Goal: Information Seeking & Learning: Learn about a topic

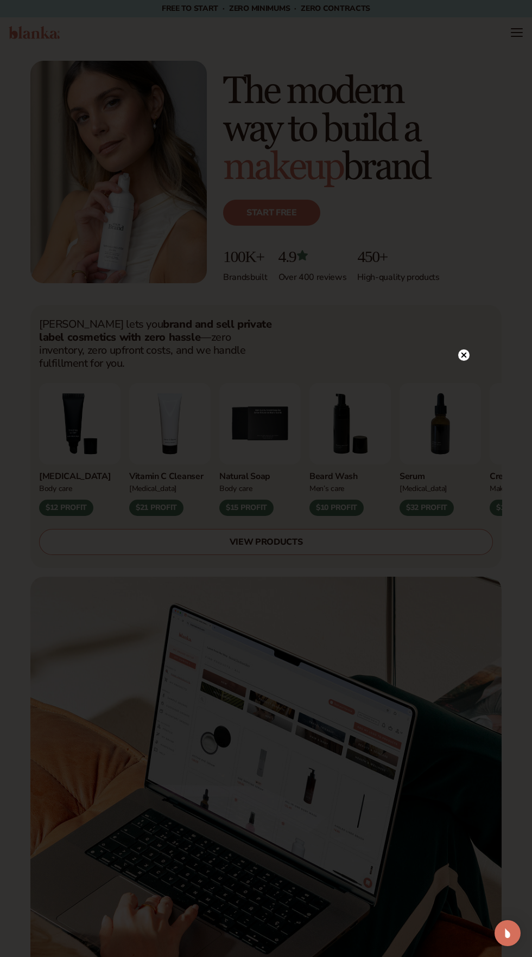
click at [463, 347] on div at bounding box center [463, 354] width 11 height 19
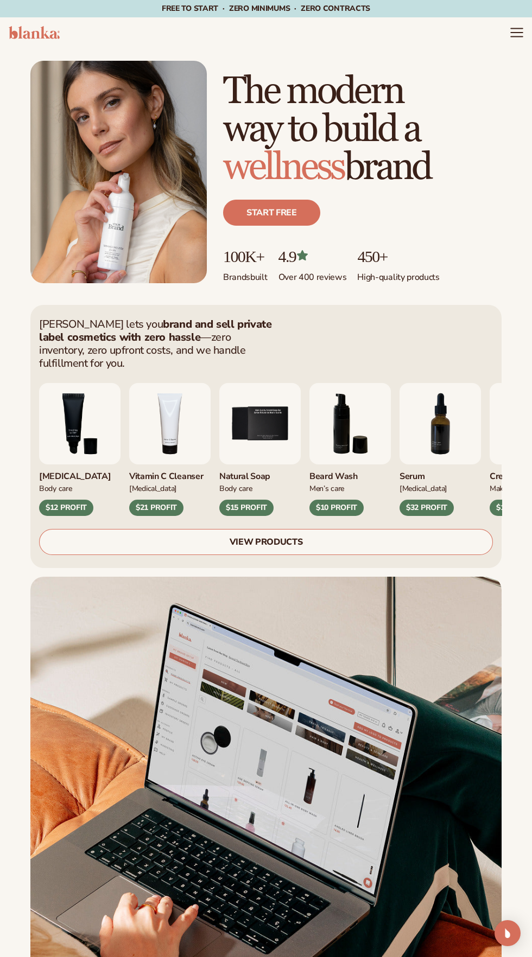
click at [516, 29] on icon "Menu" at bounding box center [515, 29] width 11 height 0
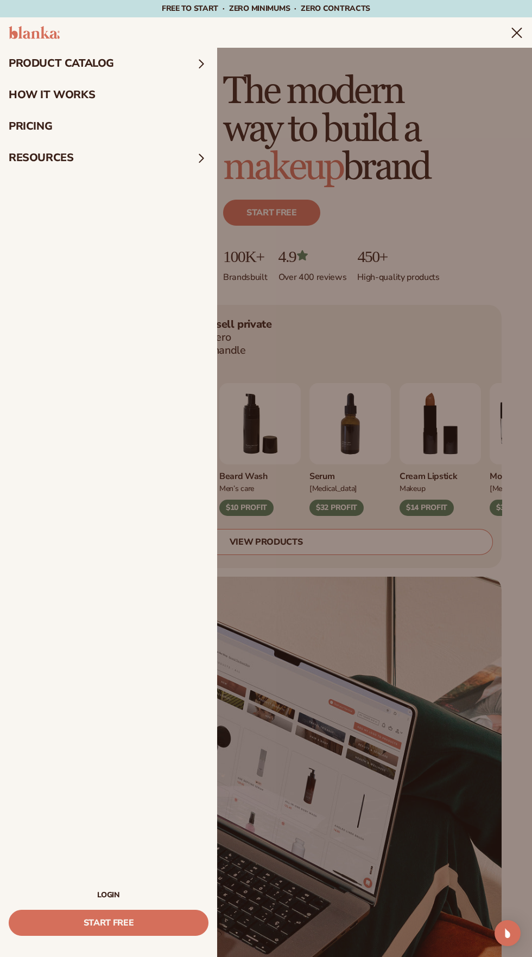
click at [108, 51] on summary "product catalog" at bounding box center [108, 63] width 217 height 31
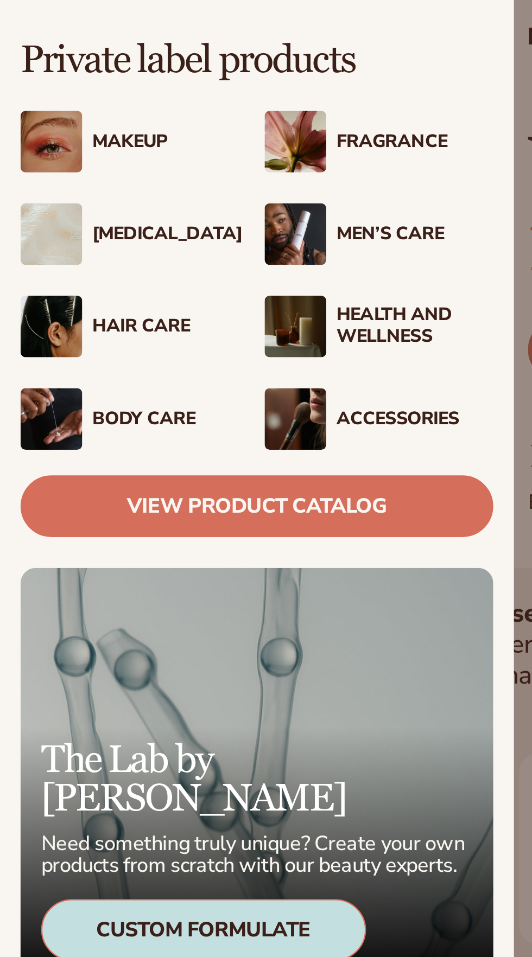
click at [66, 243] on div "Body Care" at bounding box center [72, 242] width 66 height 9
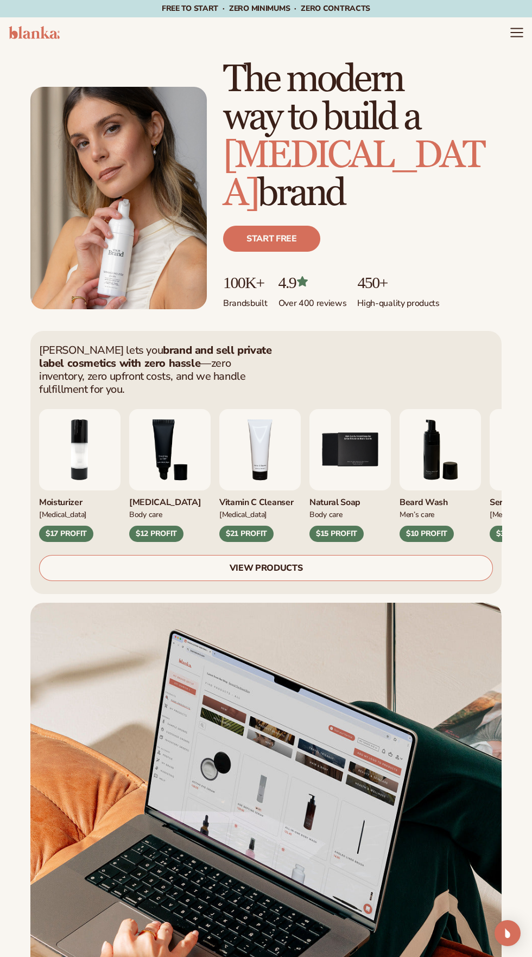
click at [512, 27] on icon "Menu" at bounding box center [516, 32] width 14 height 14
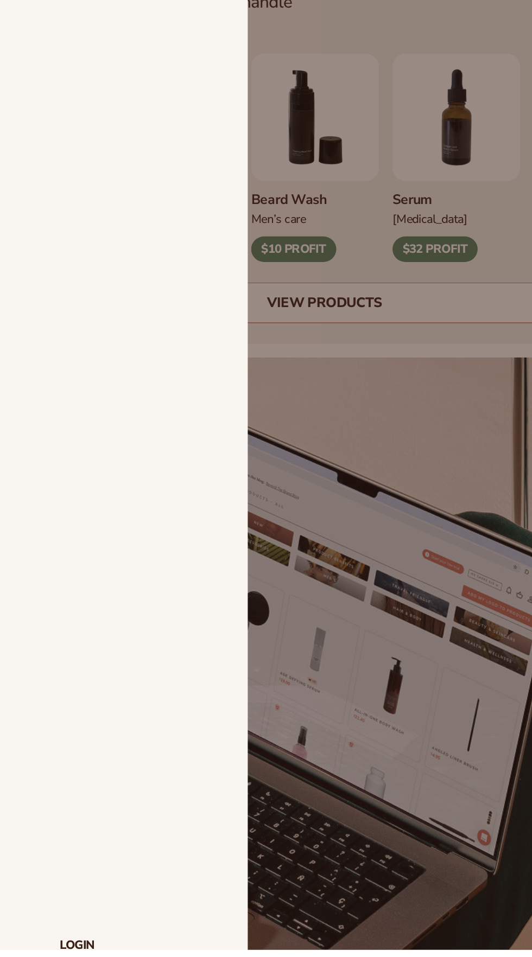
scroll to position [28, 0]
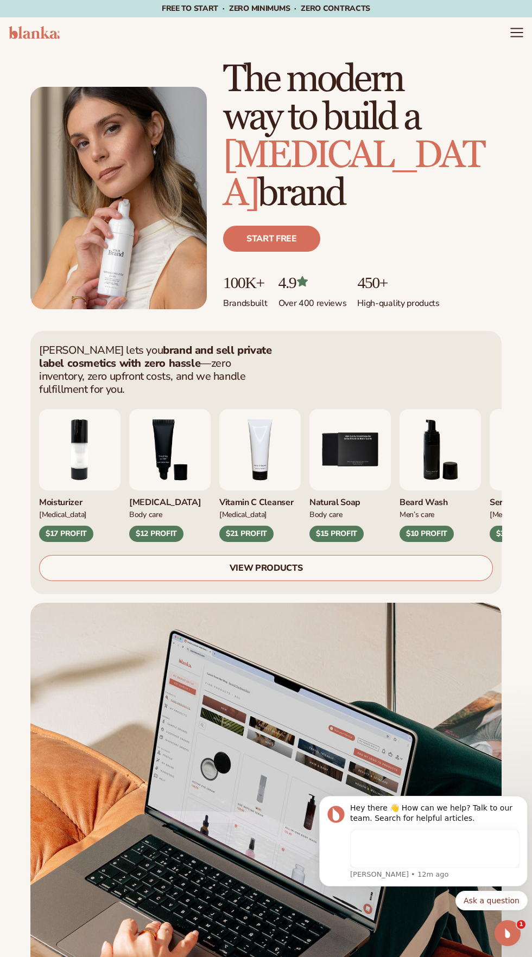
click at [510, 30] on icon "Menu" at bounding box center [516, 32] width 14 height 14
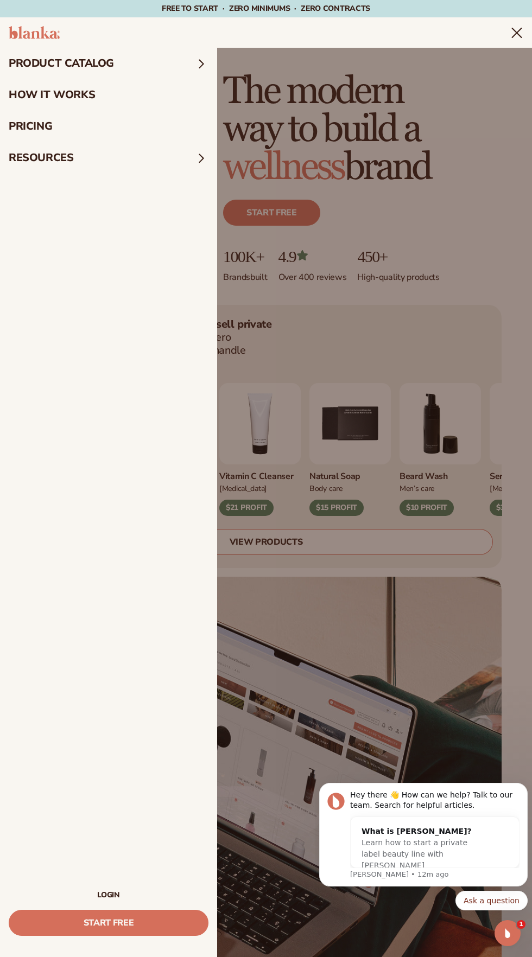
click at [121, 893] on link "LOGIN" at bounding box center [109, 895] width 200 height 8
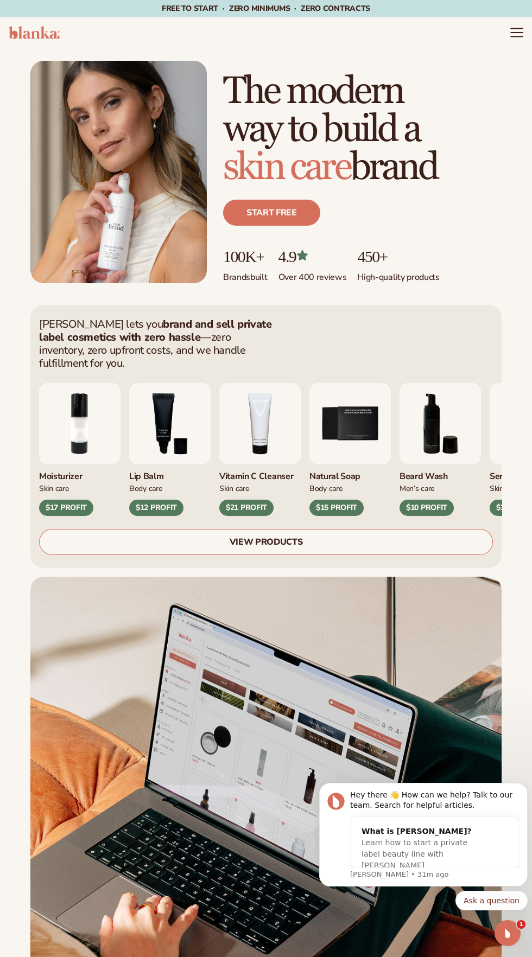
click at [516, 29] on icon "Menu" at bounding box center [515, 29] width 11 height 0
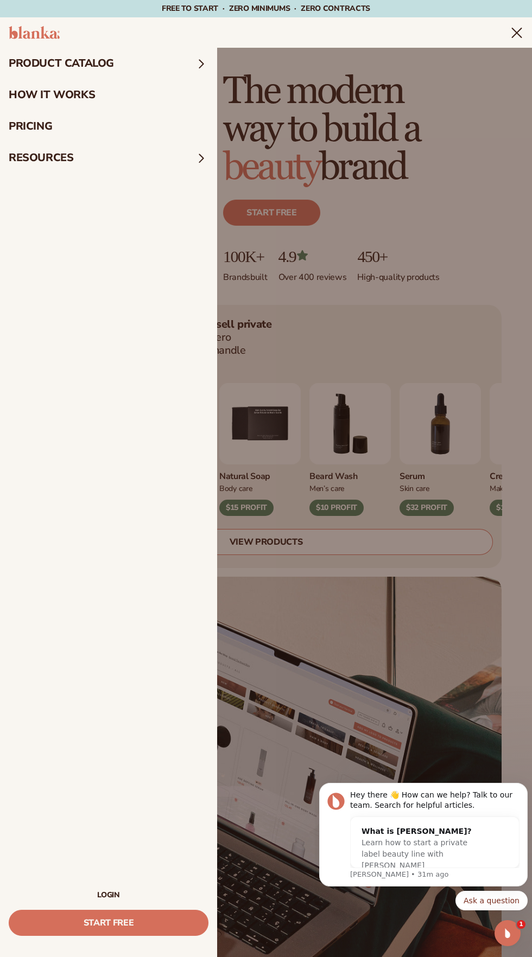
click at [120, 380] on nav "product catalog product catalog" at bounding box center [108, 470] width 217 height 844
click at [100, 326] on nav "product catalog product catalog" at bounding box center [108, 470] width 217 height 844
click at [138, 299] on nav "product catalog product catalog" at bounding box center [108, 470] width 217 height 844
click at [86, 65] on summary "product catalog" at bounding box center [108, 63] width 217 height 31
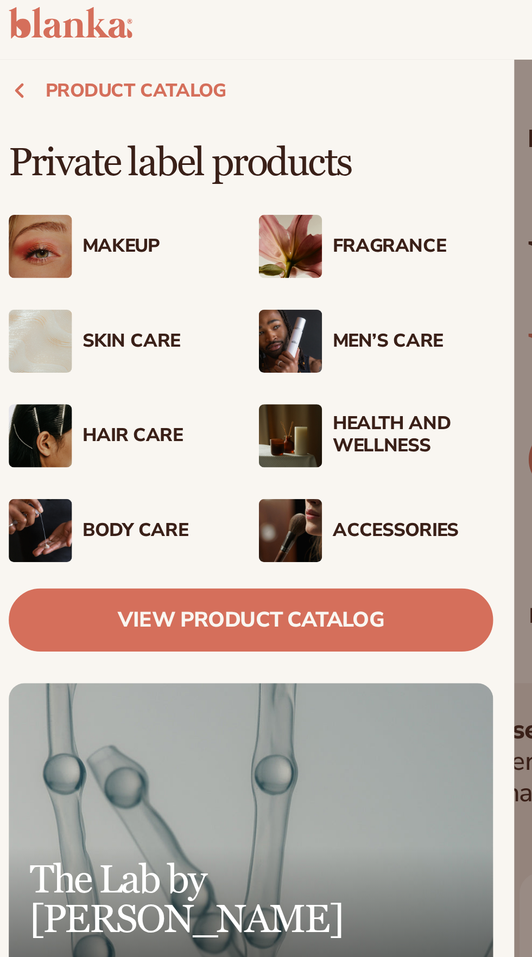
click at [59, 202] on div "Hair Care" at bounding box center [72, 203] width 66 height 9
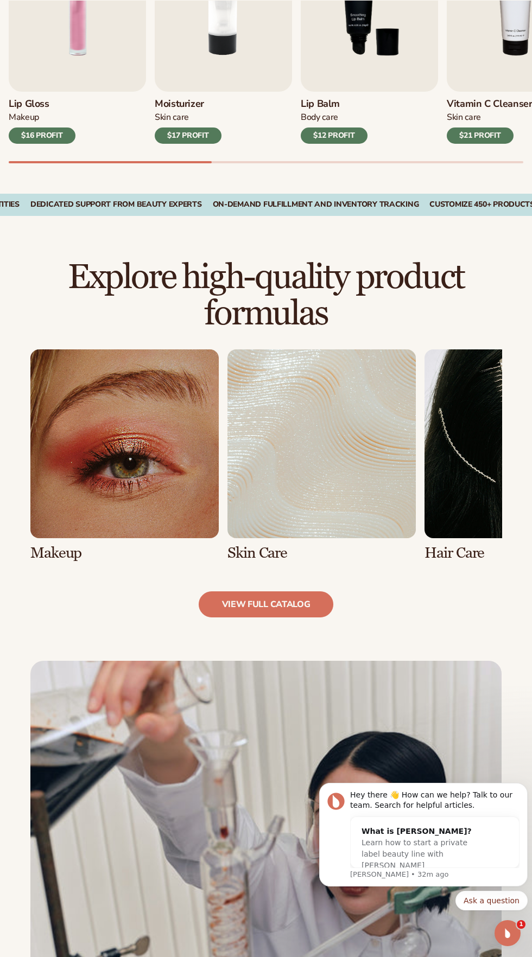
scroll to position [459, 0]
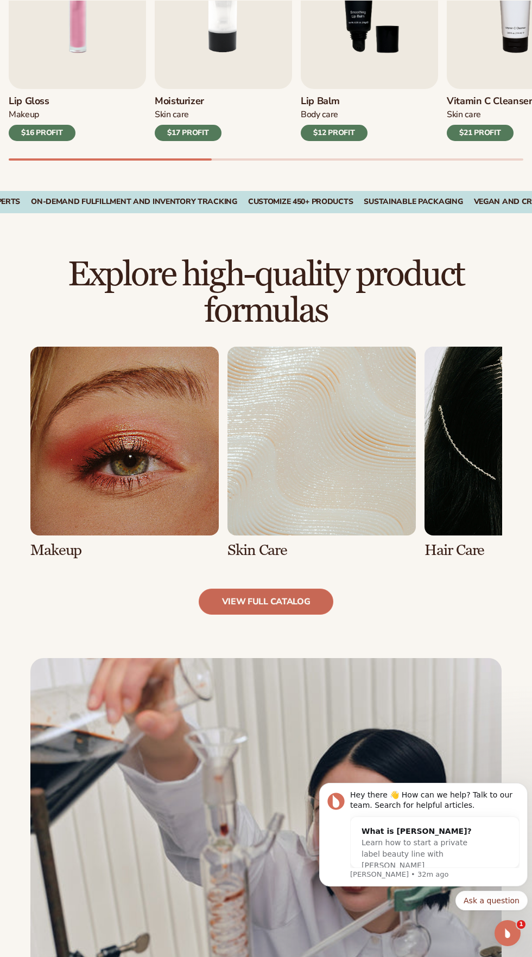
click at [294, 600] on link "view full catalog" at bounding box center [266, 602] width 135 height 26
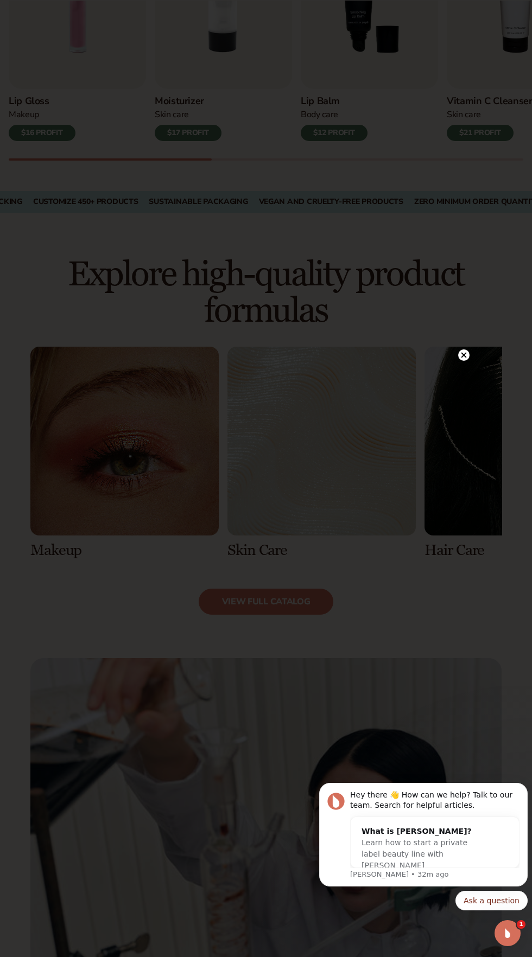
click at [463, 357] on icon at bounding box center [463, 354] width 5 height 5
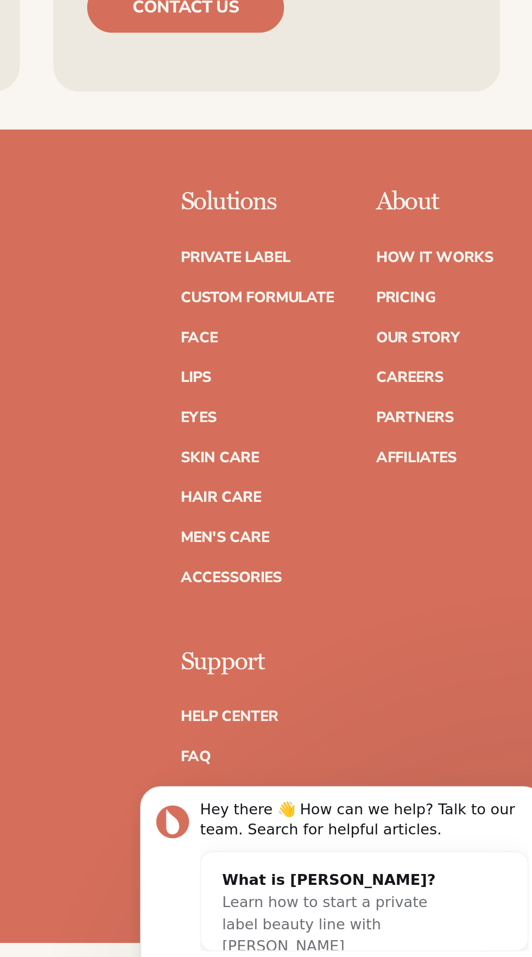
scroll to position [1699, 0]
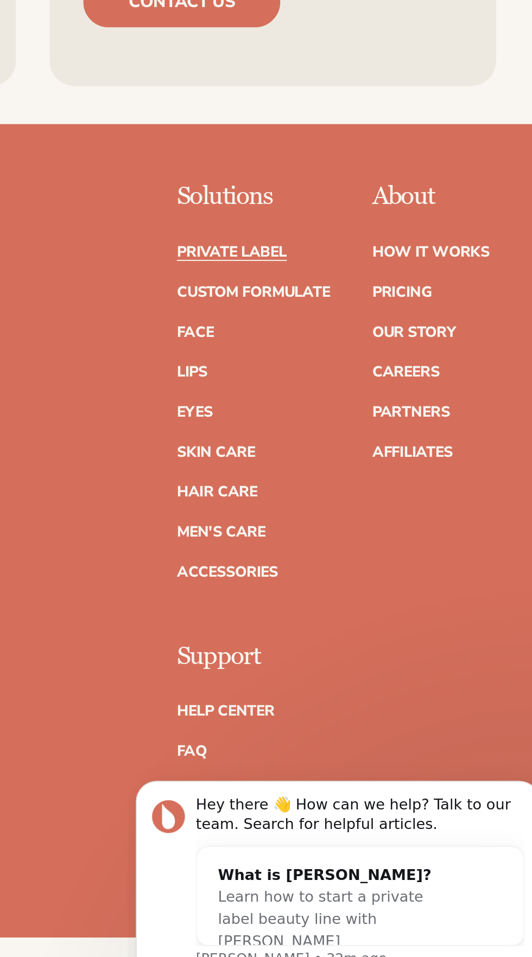
click at [363, 507] on link "Private label" at bounding box center [368, 511] width 56 height 8
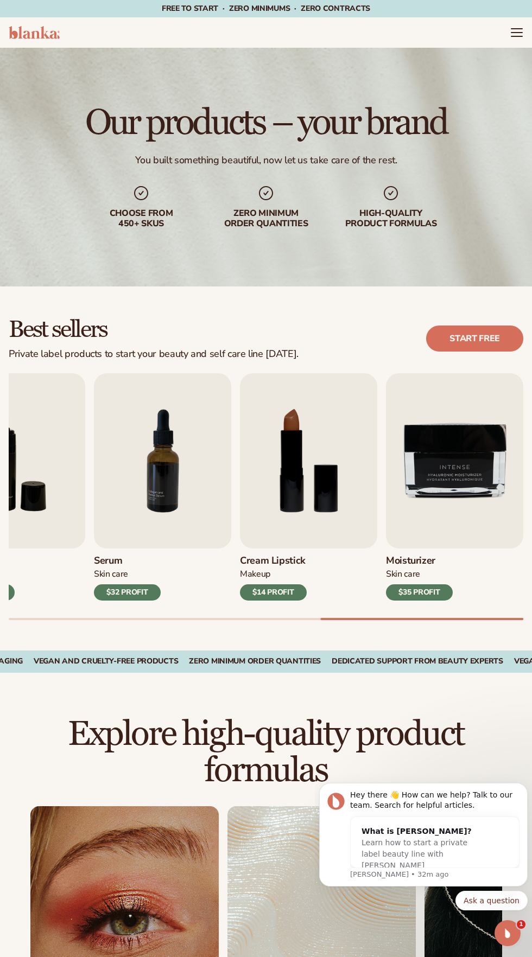
click at [471, 496] on img "9 / 9" at bounding box center [454, 460] width 137 height 175
click at [436, 589] on div "$35 PROFIT" at bounding box center [419, 592] width 67 height 16
click at [413, 468] on img "9 / 9" at bounding box center [454, 460] width 137 height 175
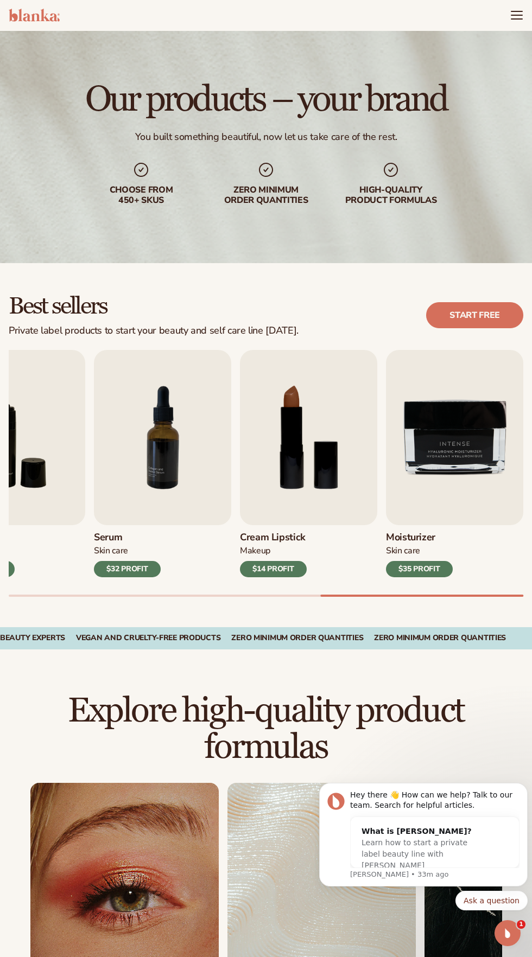
scroll to position [21, 0]
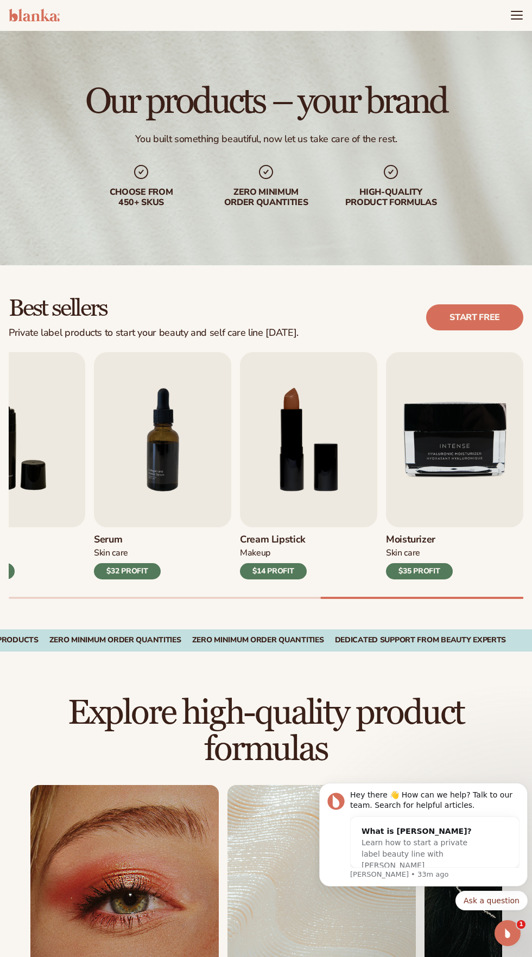
click at [456, 446] on img "9 / 9" at bounding box center [454, 439] width 137 height 175
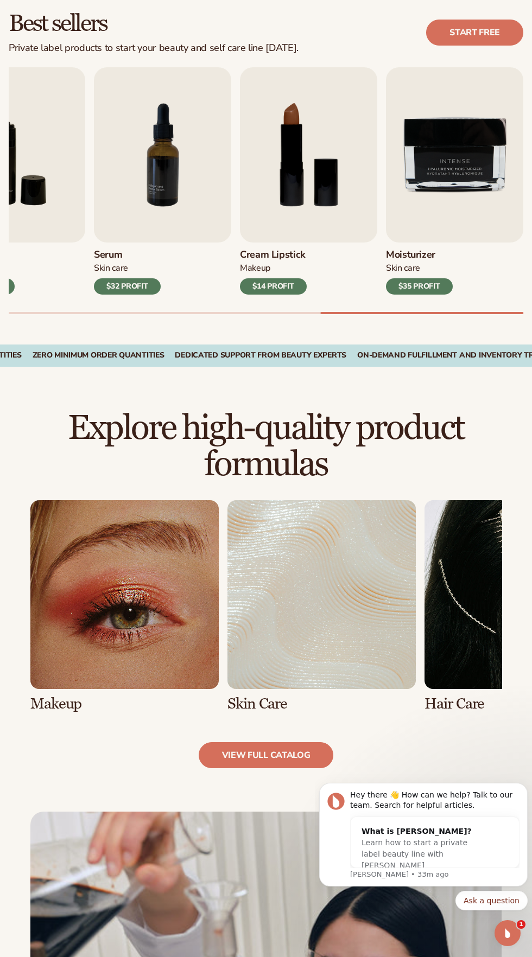
click at [326, 590] on link "2 / 8" at bounding box center [321, 606] width 188 height 212
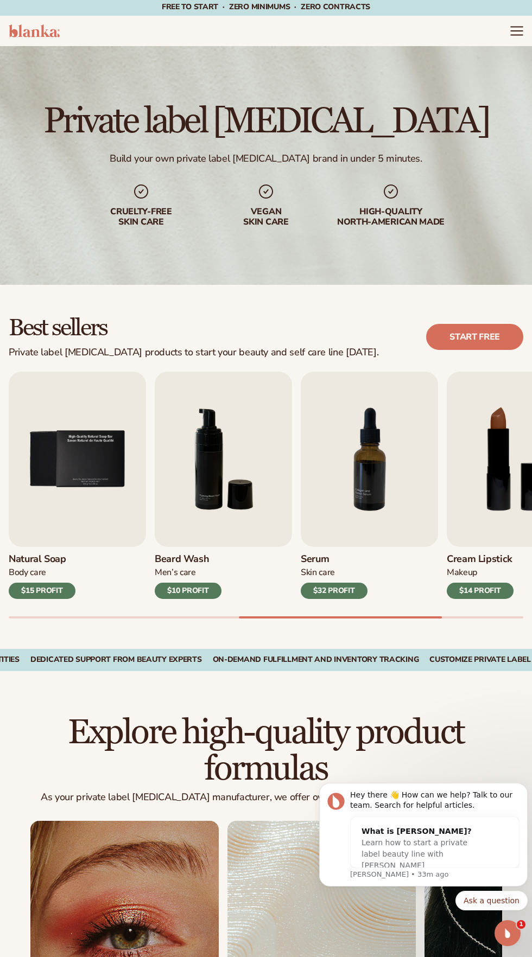
click at [516, 31] on icon "Menu" at bounding box center [515, 31] width 11 height 0
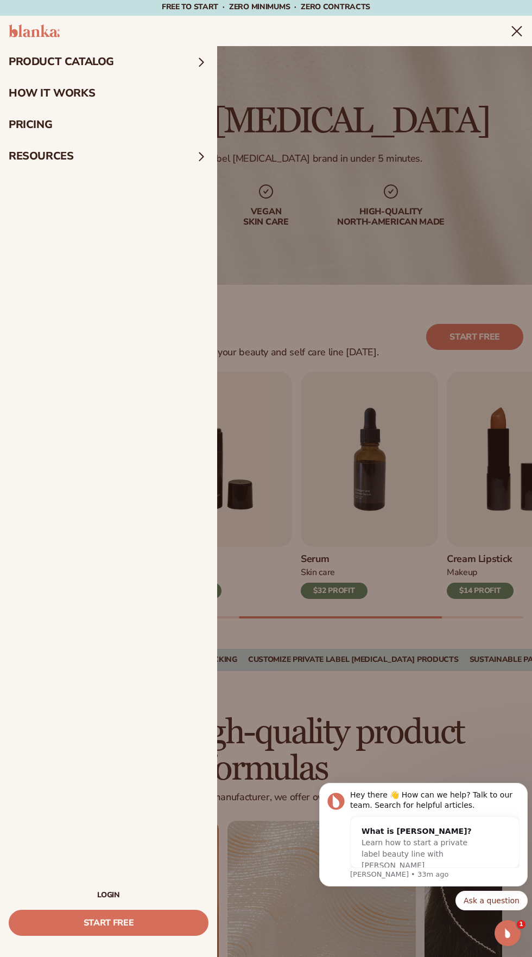
click at [30, 123] on link "pricing" at bounding box center [108, 124] width 217 height 31
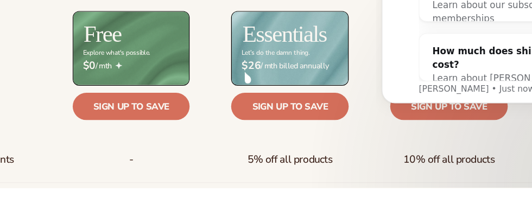
scroll to position [405, 0]
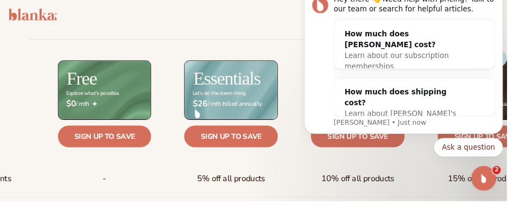
click at [324, 9] on img "message notification from Lee, Just now. Hey there 👋 Need help with pricing? Ta…" at bounding box center [320, 7] width 17 height 17
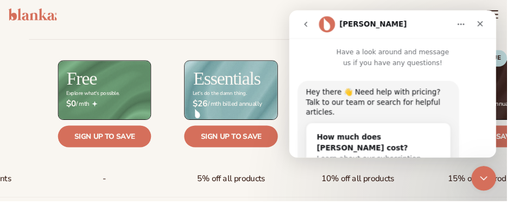
scroll to position [76, 0]
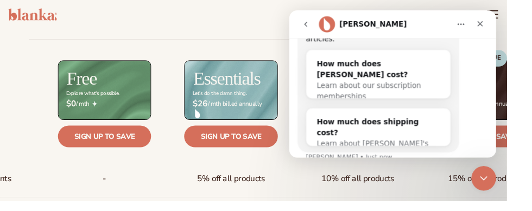
click at [501, 16] on nav "[PERSON_NAME]" at bounding box center [397, 24] width 217 height 29
click at [497, 26] on div "Close" at bounding box center [489, 25] width 20 height 20
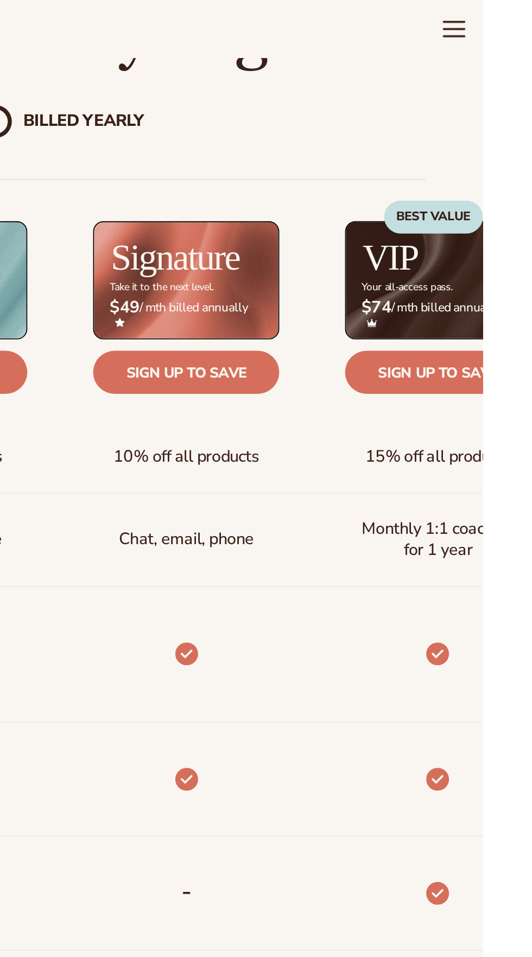
scroll to position [352, 0]
